Goal: Information Seeking & Learning: Learn about a topic

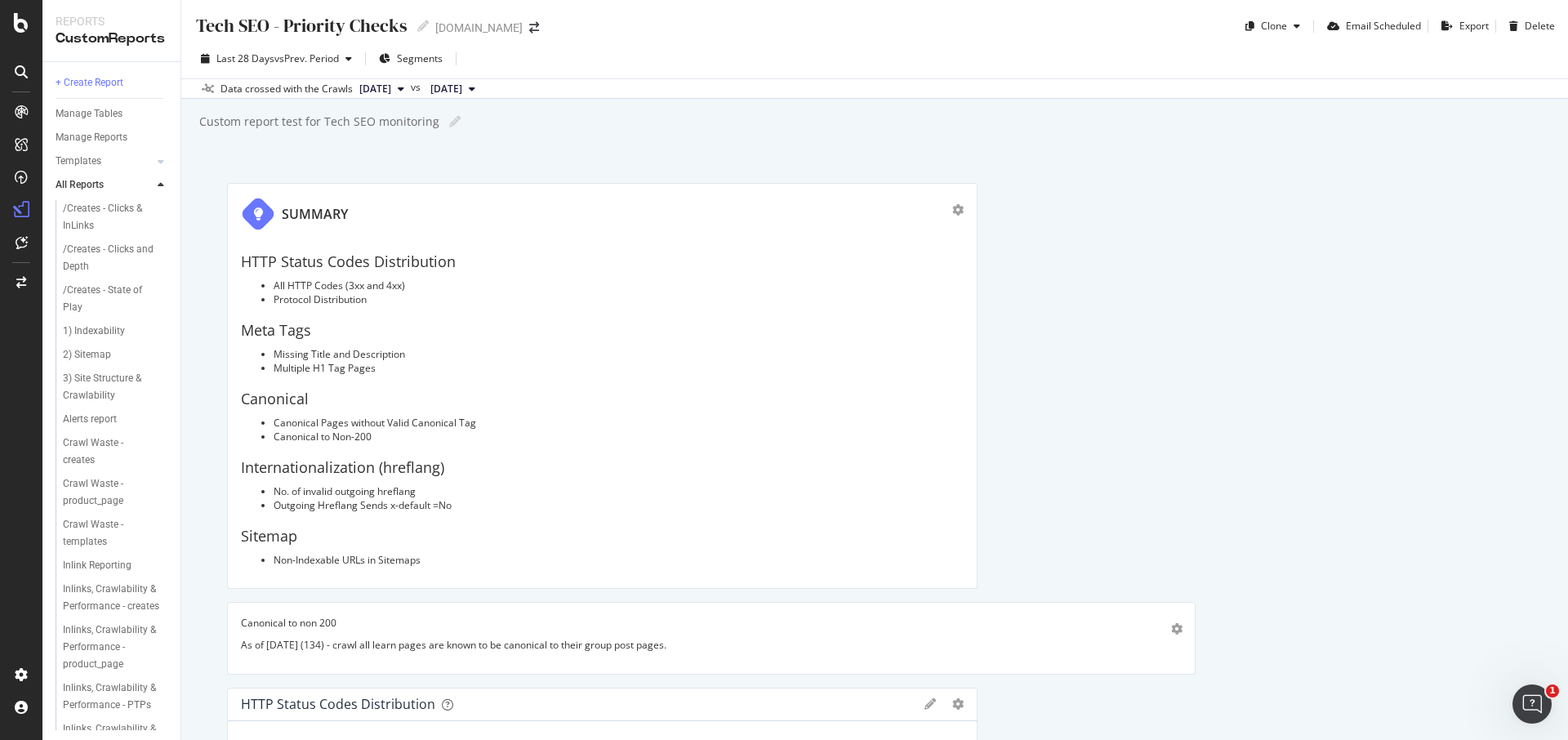
click at [216, 25] on div "Tech SEO - Priority Checks" at bounding box center [300, 26] width 213 height 25
drag, startPoint x: 200, startPoint y: 24, endPoint x: 409, endPoint y: 29, distance: 209.1
click at [409, 29] on div "Tech SEO - Priority Checks Tech SEO - Priority Checks" at bounding box center [311, 25] width 235 height 24
click at [936, 108] on div "Tech SEO - Priority Checks Tech SEO - Priority Checks [DOMAIN_NAME] Clone Email…" at bounding box center [875, 370] width 1386 height 740
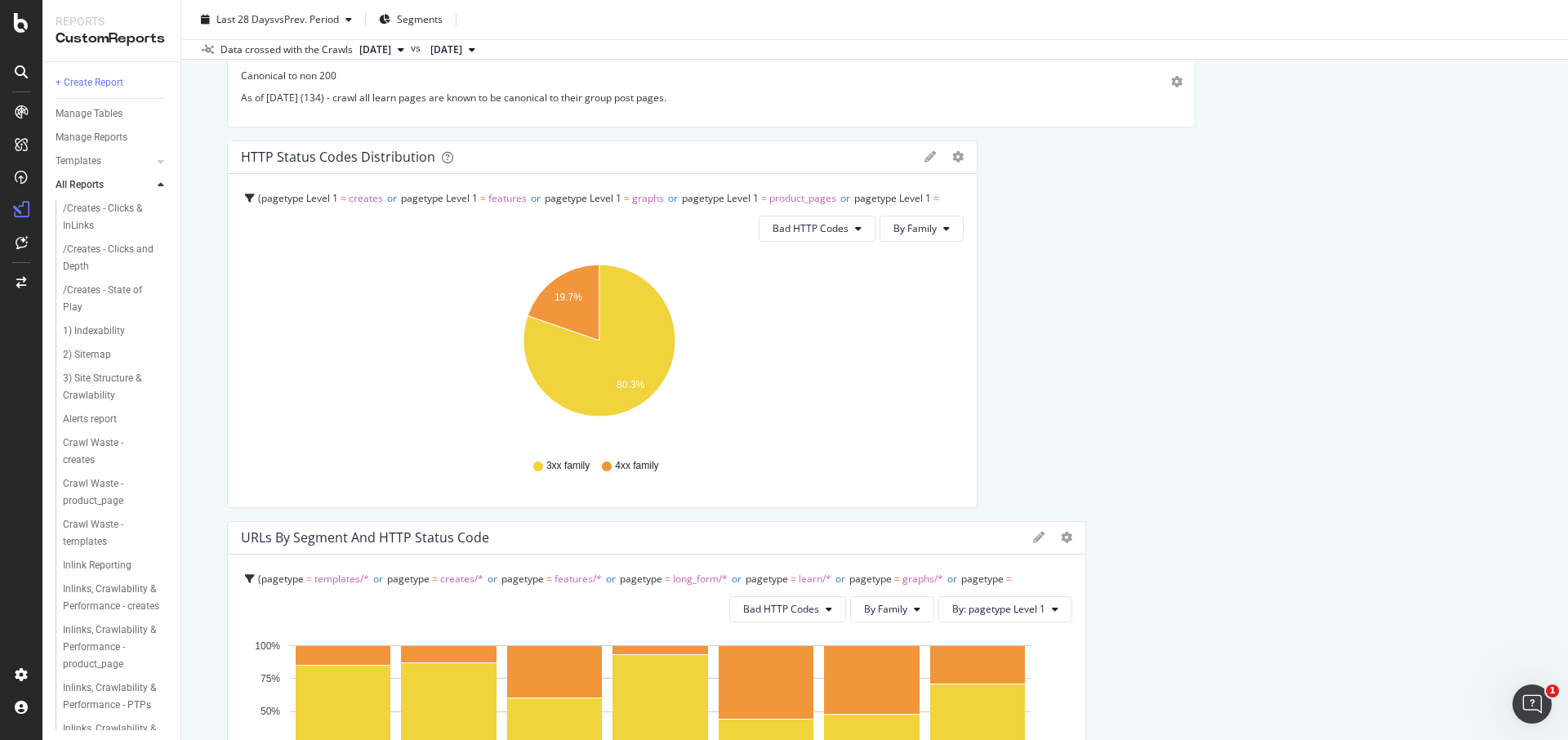
scroll to position [541, 0]
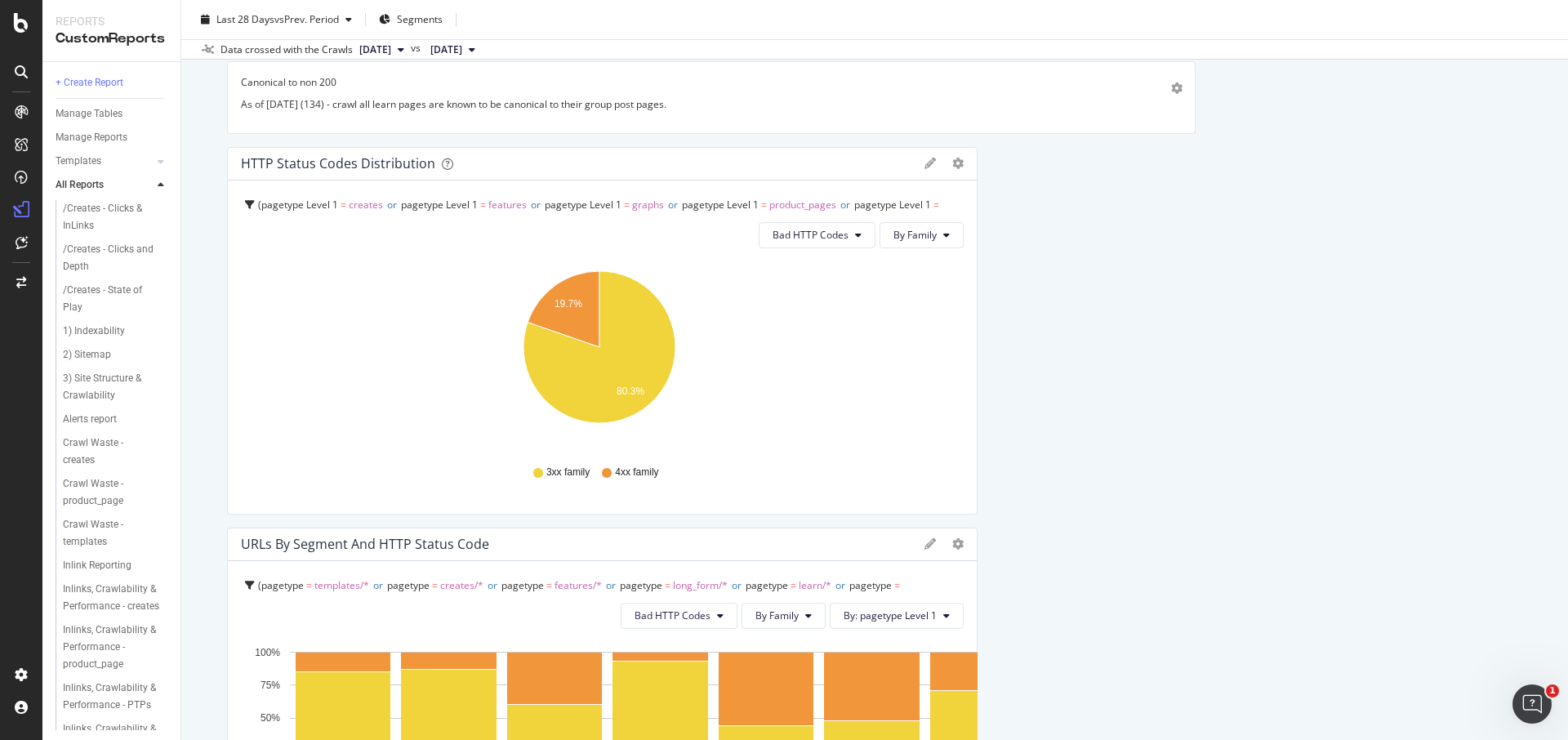
drag, startPoint x: 1076, startPoint y: 606, endPoint x: 986, endPoint y: 611, distance: 90.1
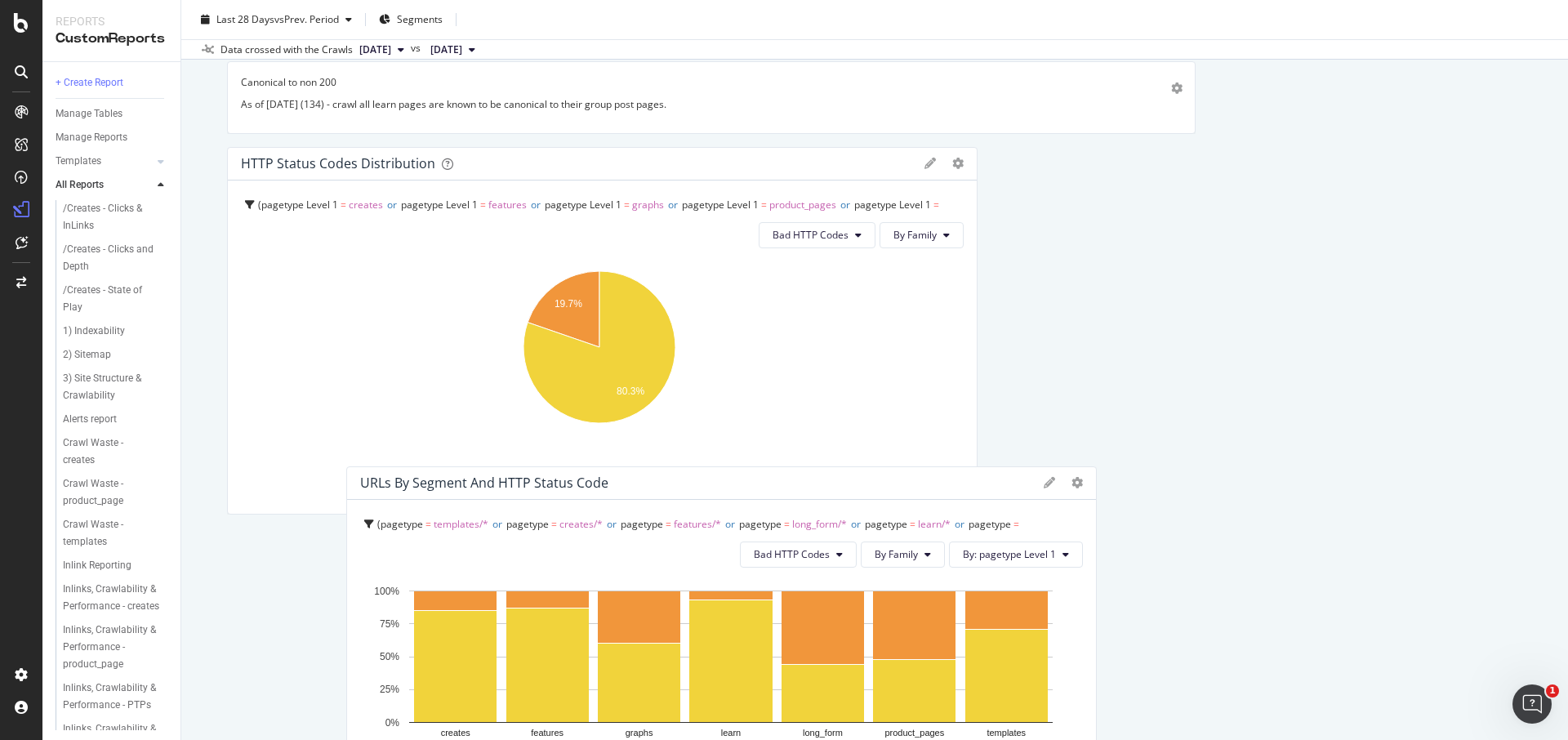
click at [882, 482] on div "URLs by Segment and HTTP Status Code" at bounding box center [697, 482] width 675 height 16
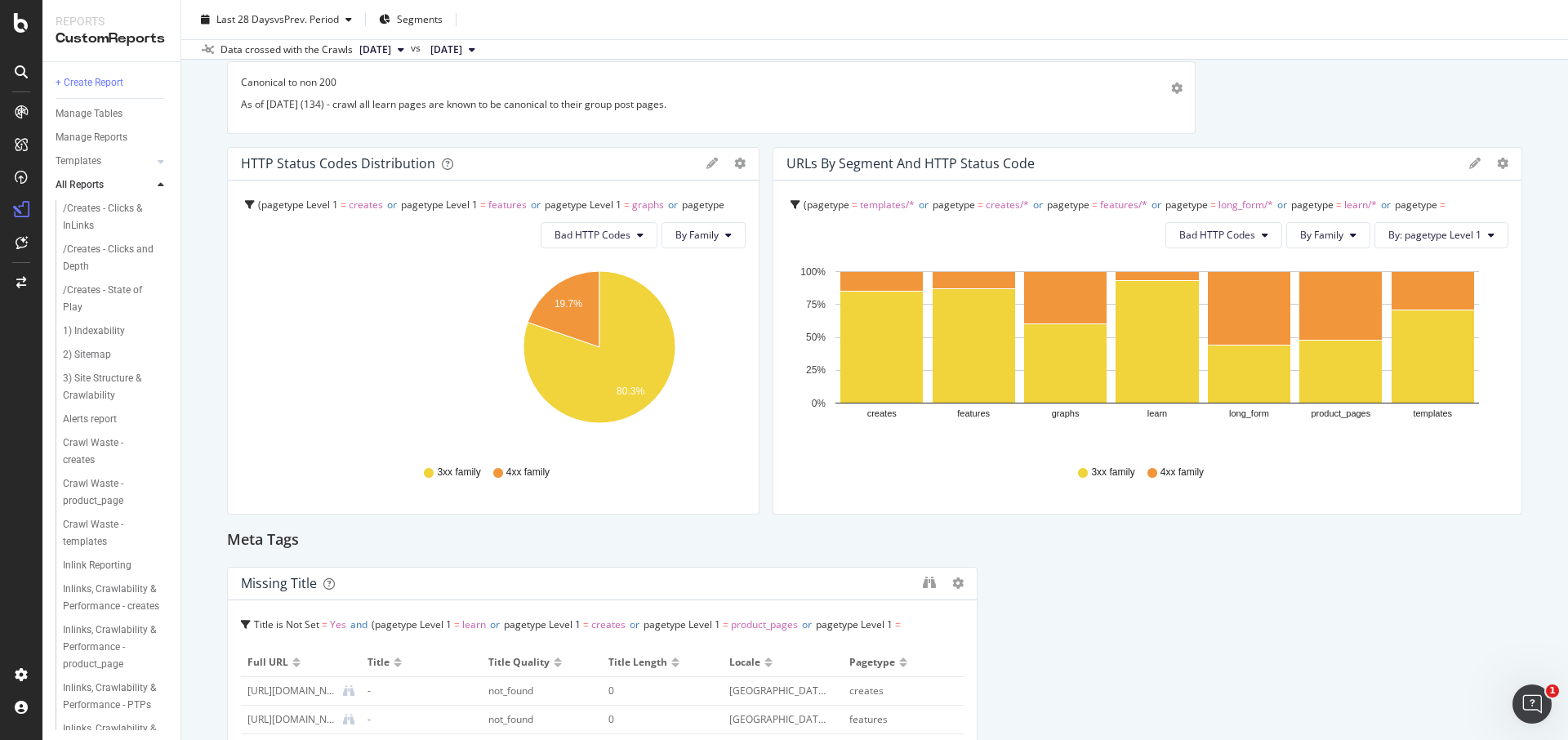
drag, startPoint x: 967, startPoint y: 187, endPoint x: 736, endPoint y: 210, distance: 232.1
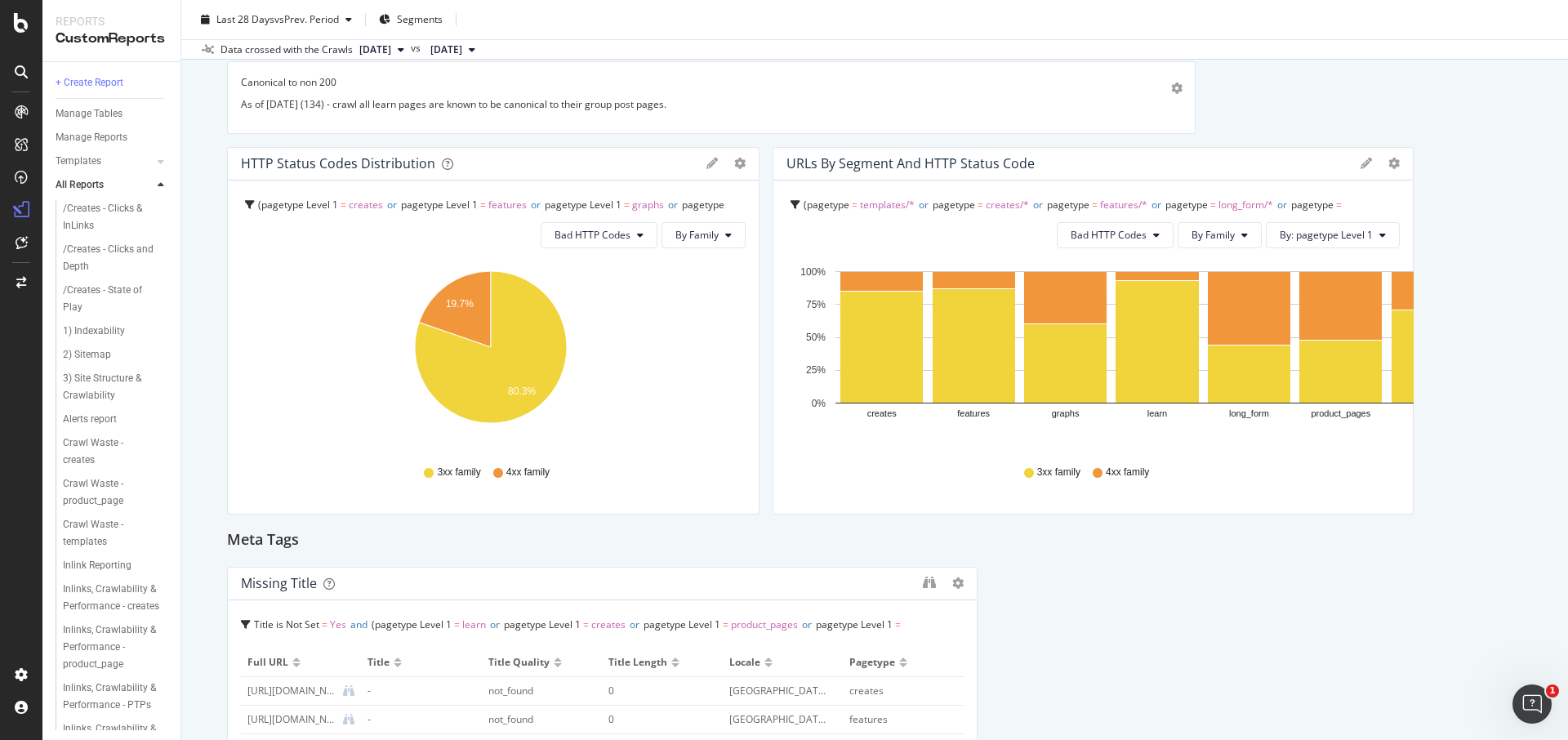
drag, startPoint x: 1507, startPoint y: 164, endPoint x: 1423, endPoint y: 188, distance: 87.4
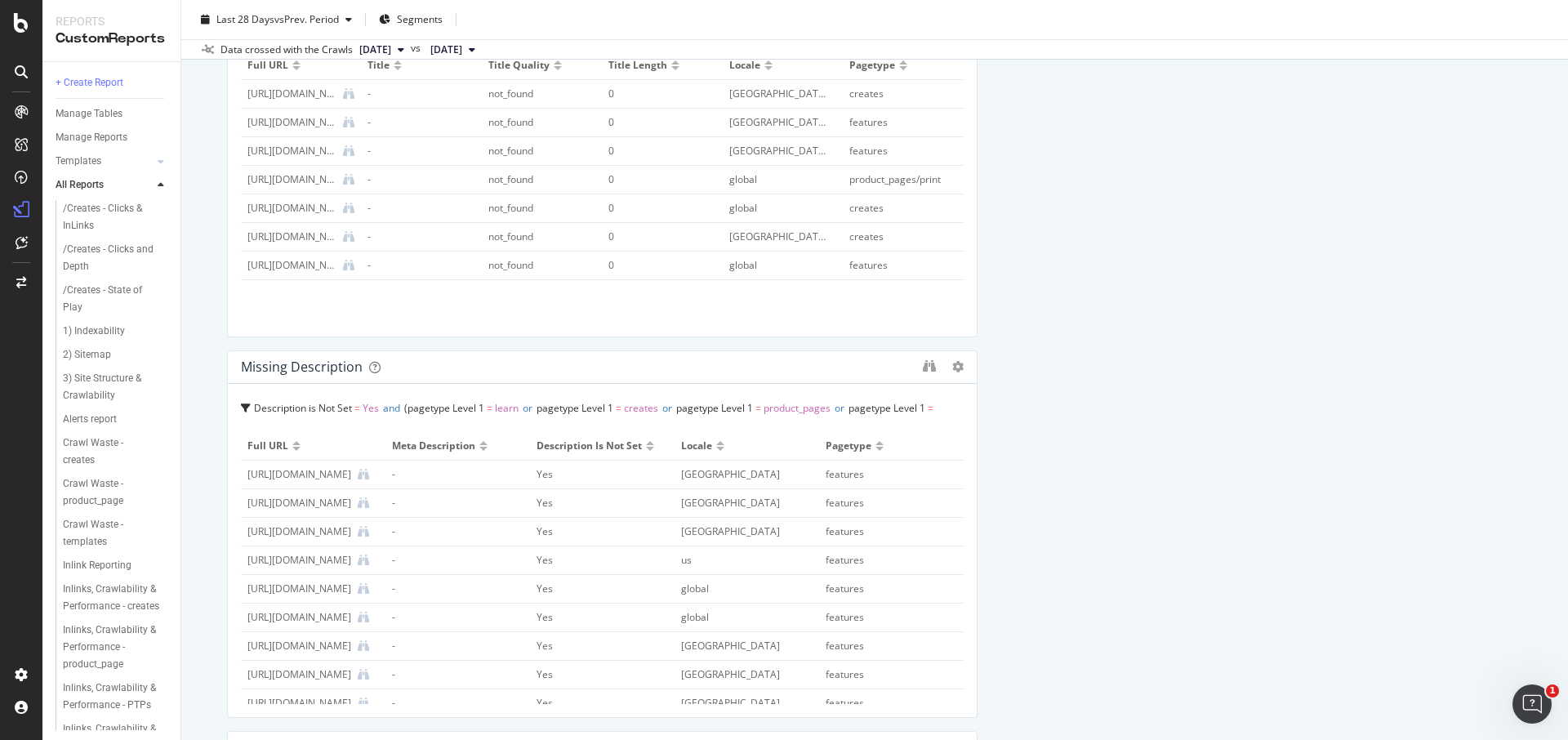
scroll to position [1147, 0]
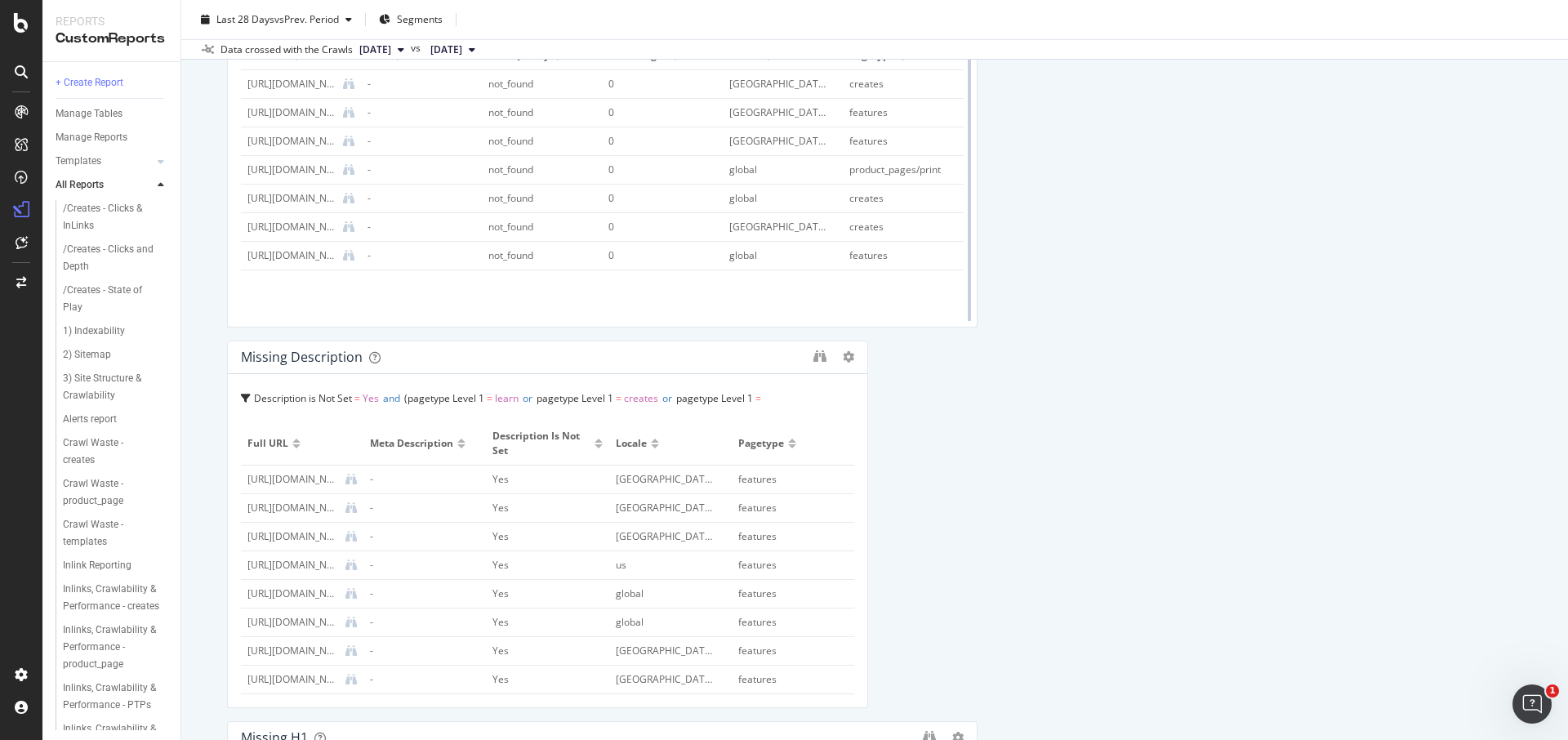
drag, startPoint x: 962, startPoint y: 387, endPoint x: 967, endPoint y: 226, distance: 161.1
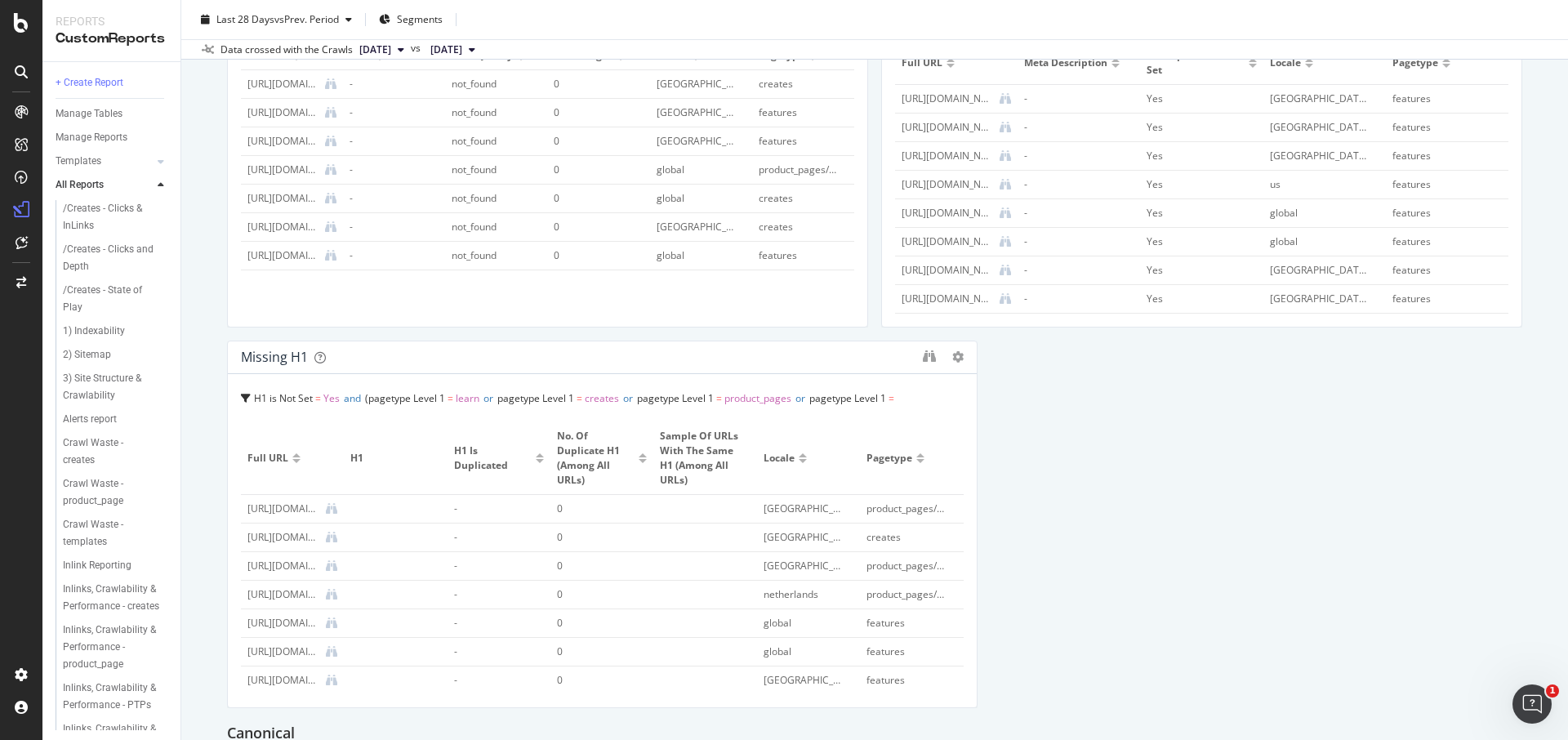
drag, startPoint x: 962, startPoint y: 231, endPoint x: 916, endPoint y: 236, distance: 46.3
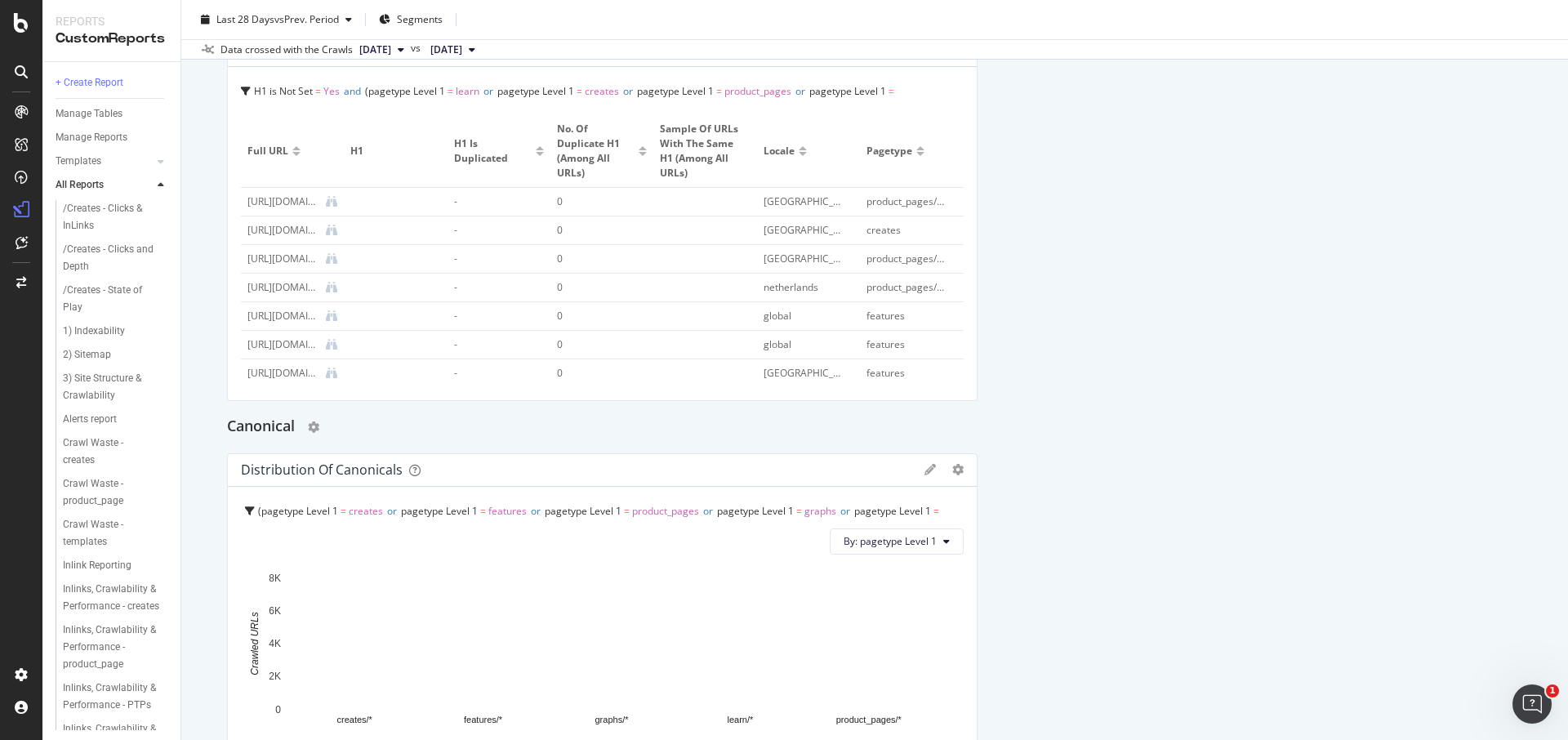
scroll to position [1989, 0]
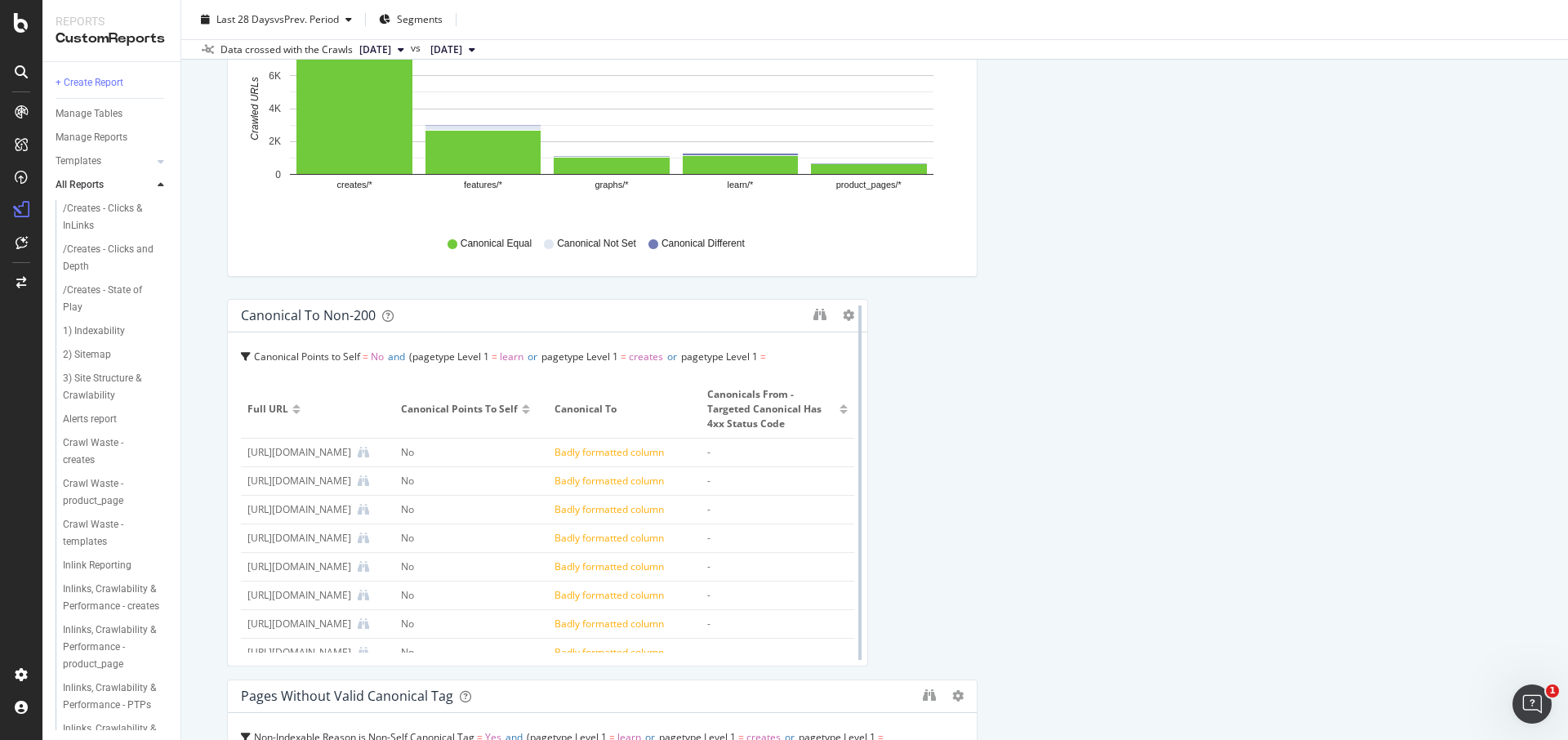
drag, startPoint x: 967, startPoint y: 412, endPoint x: 860, endPoint y: 416, distance: 107.1
click at [860, 416] on div at bounding box center [860, 482] width 16 height 367
click at [901, 232] on div "Distribution of Canonicals Pie Chart (by Percentage) Display Global View Table …" at bounding box center [602, 102] width 750 height 367
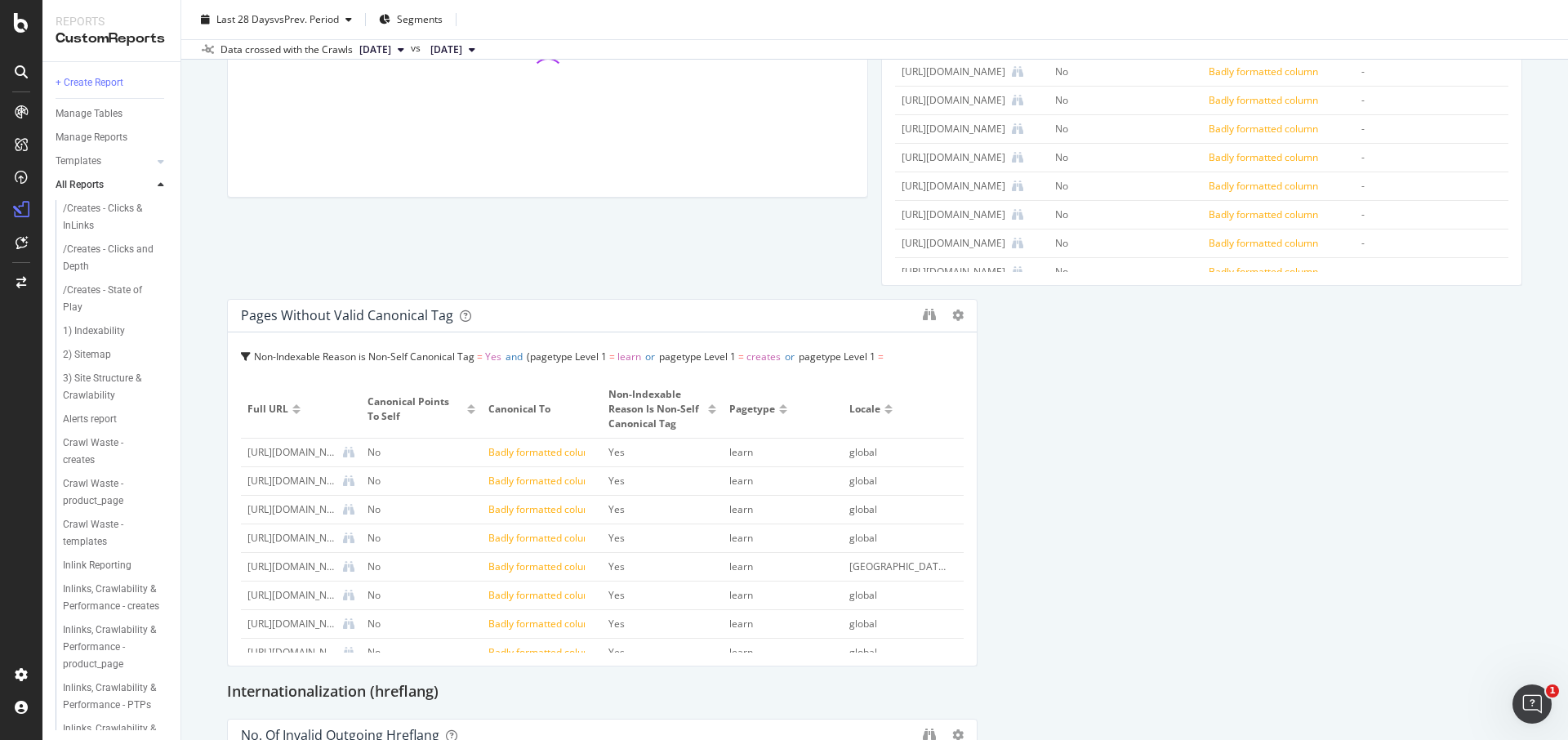
drag, startPoint x: 995, startPoint y: 249, endPoint x: 950, endPoint y: 352, distance: 112.4
click at [970, 216] on div "[URL][DOMAIN_NAME]" at bounding box center [953, 214] width 103 height 14
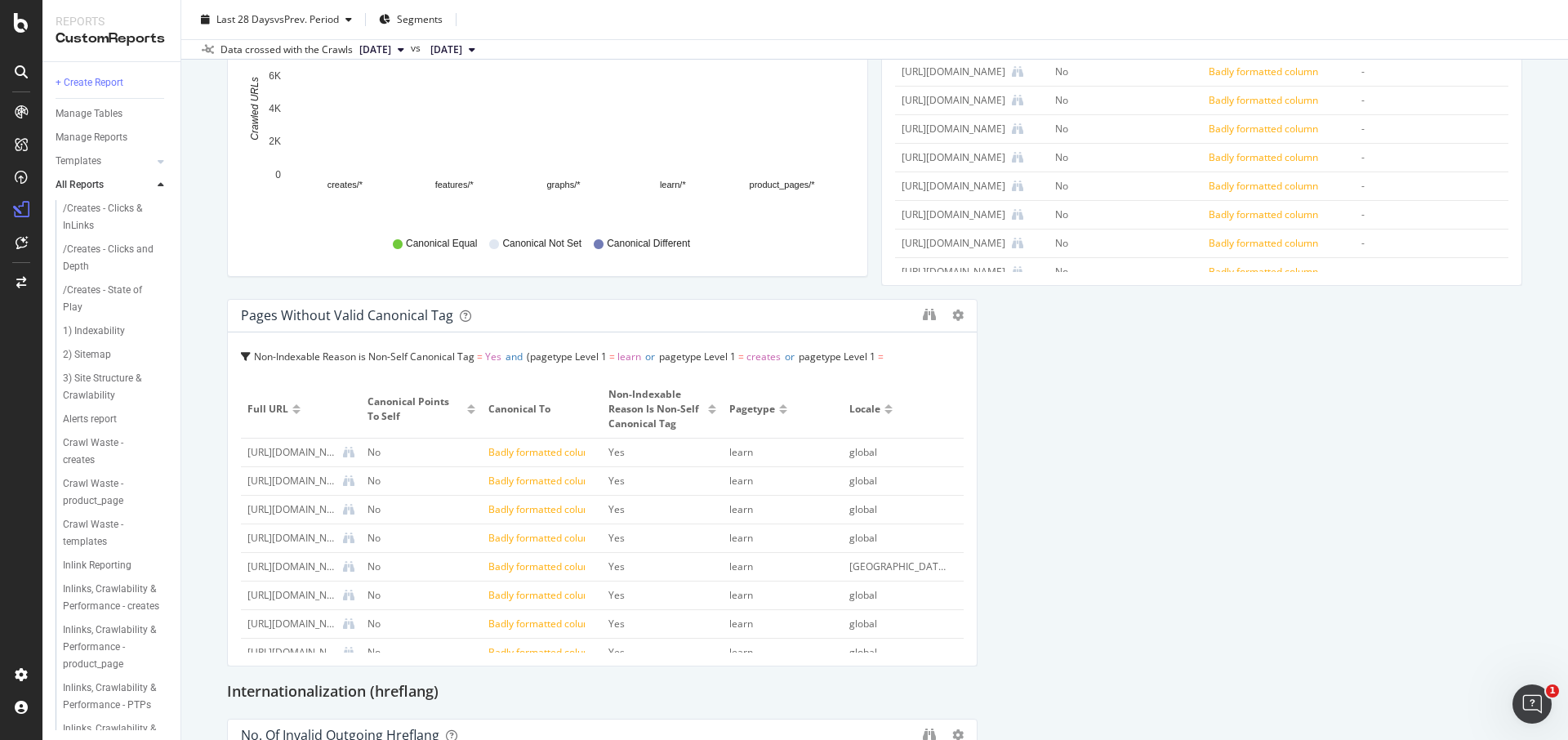
scroll to position [1635, 0]
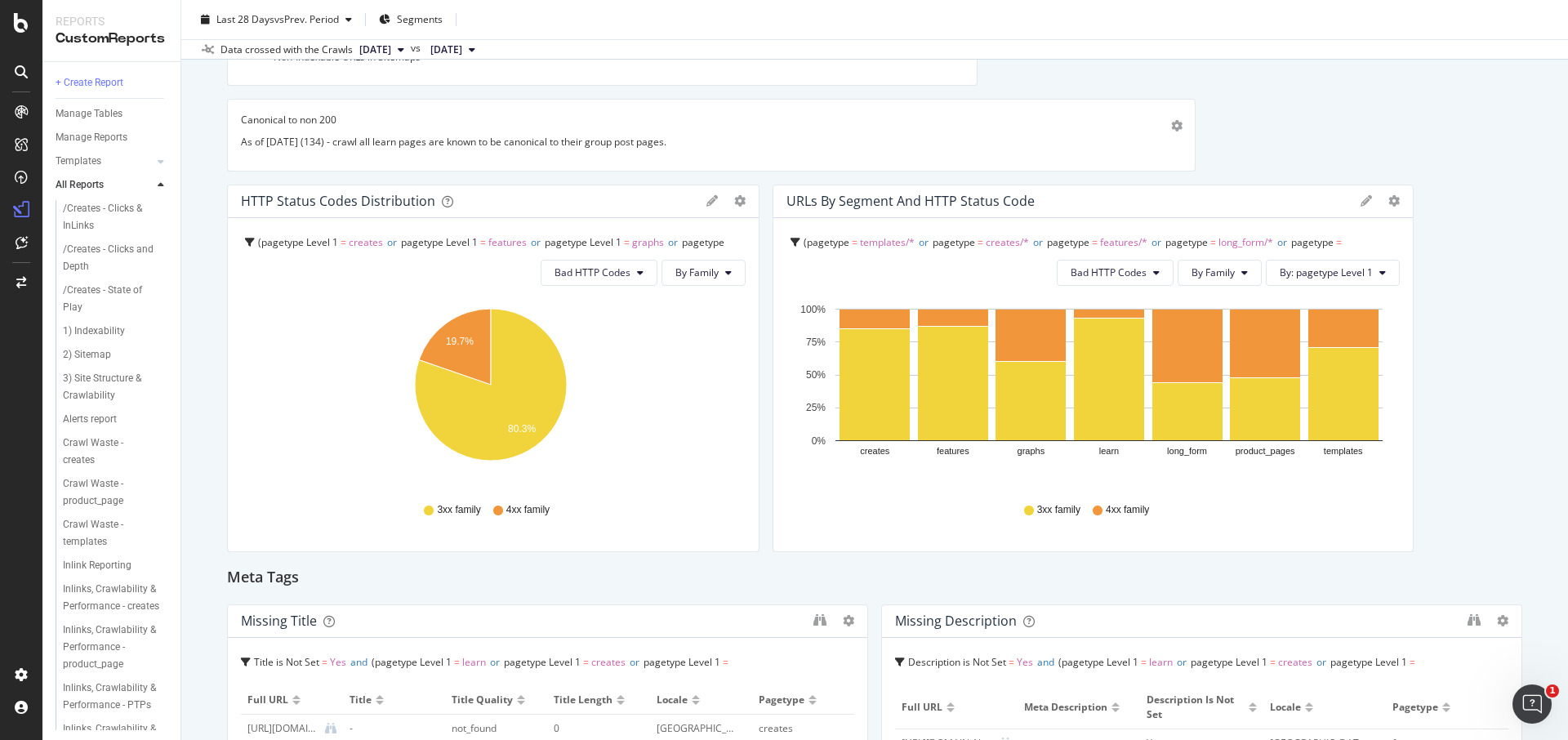
scroll to position [0, 0]
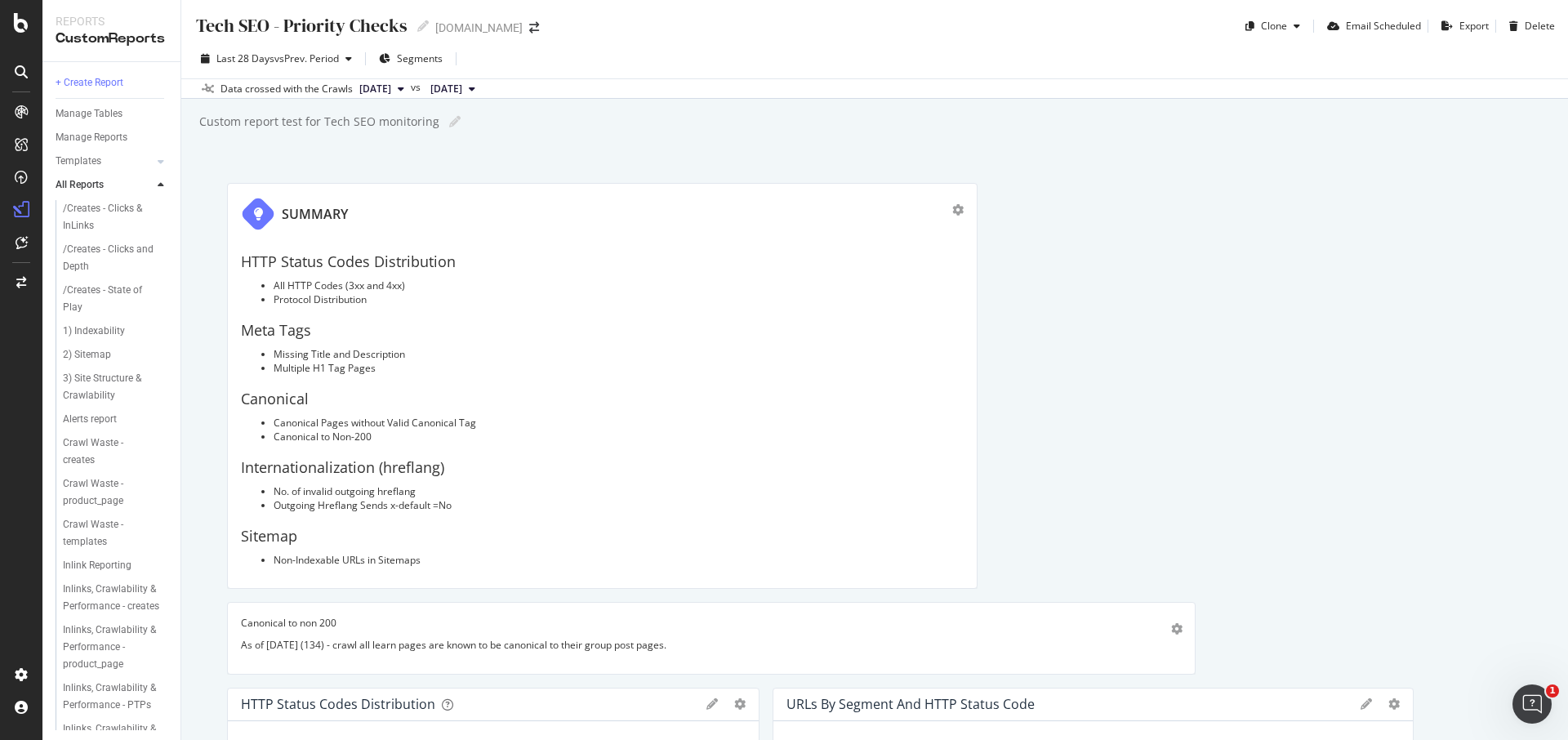
click at [161, 187] on icon at bounding box center [161, 186] width 7 height 10
